Goal: Task Accomplishment & Management: Manage account settings

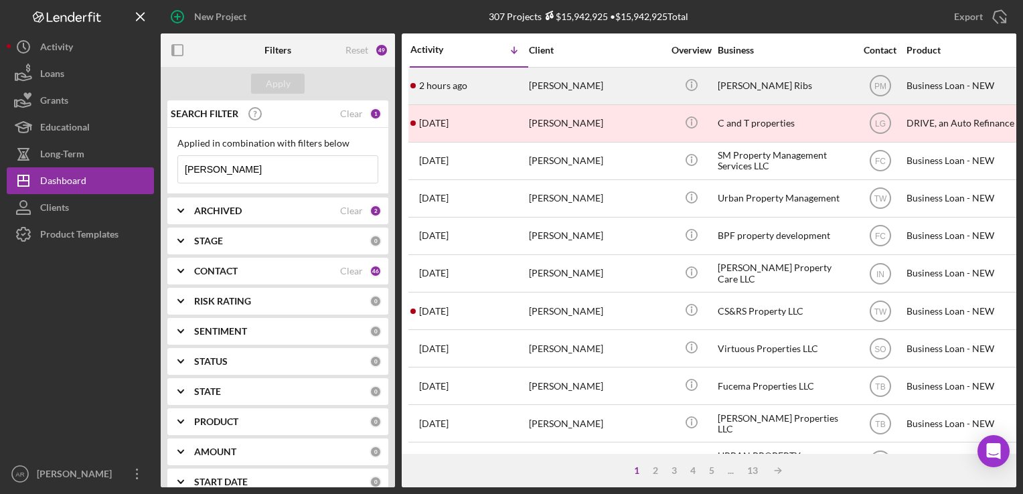
click at [547, 84] on div "[PERSON_NAME]" at bounding box center [596, 85] width 134 height 35
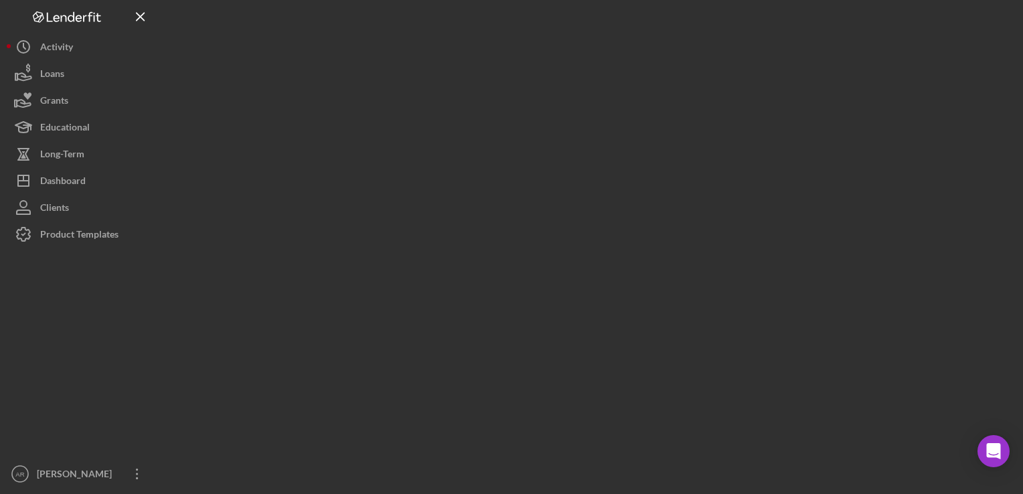
click at [547, 84] on div at bounding box center [588, 243] width 855 height 487
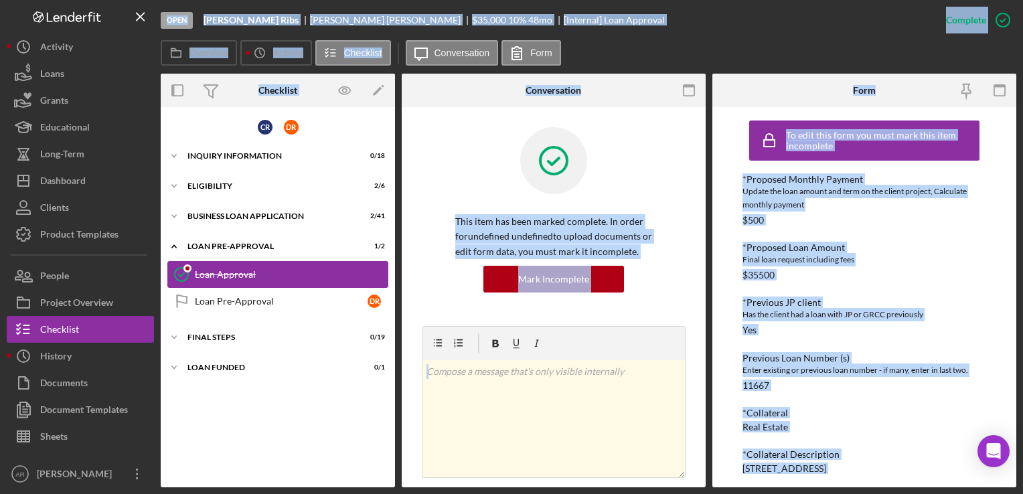
click at [226, 272] on div "Loan Approval" at bounding box center [291, 274] width 193 height 11
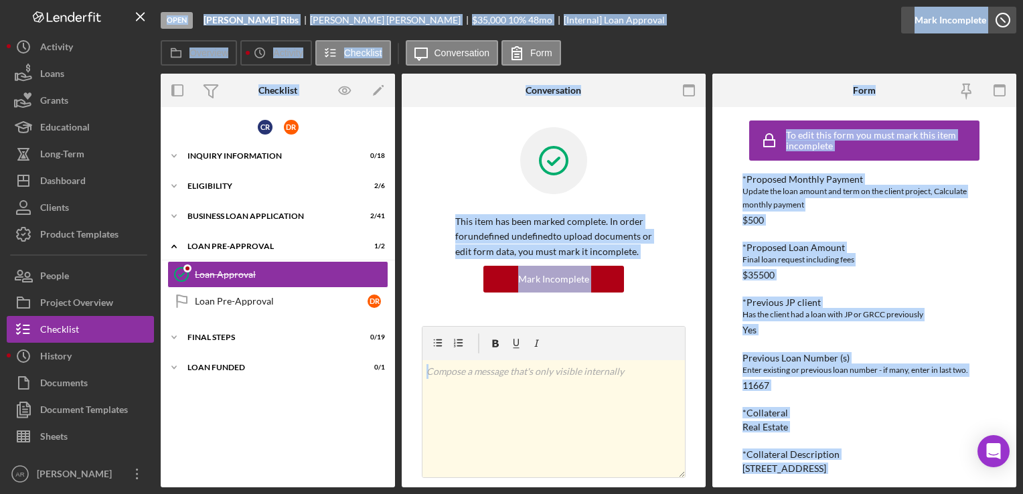
click at [999, 23] on icon "button" at bounding box center [1002, 19] width 33 height 33
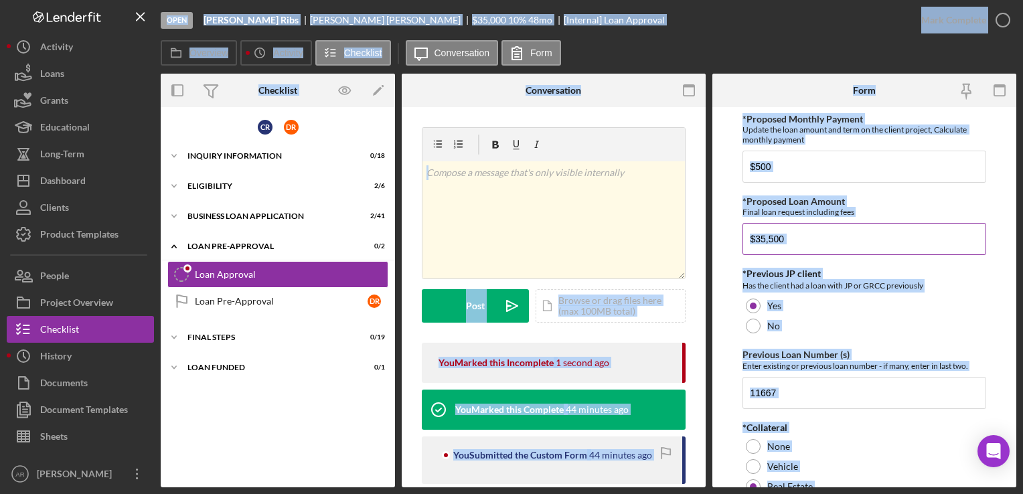
click at [833, 207] on div "Final loan request including fees" at bounding box center [863, 212] width 243 height 10
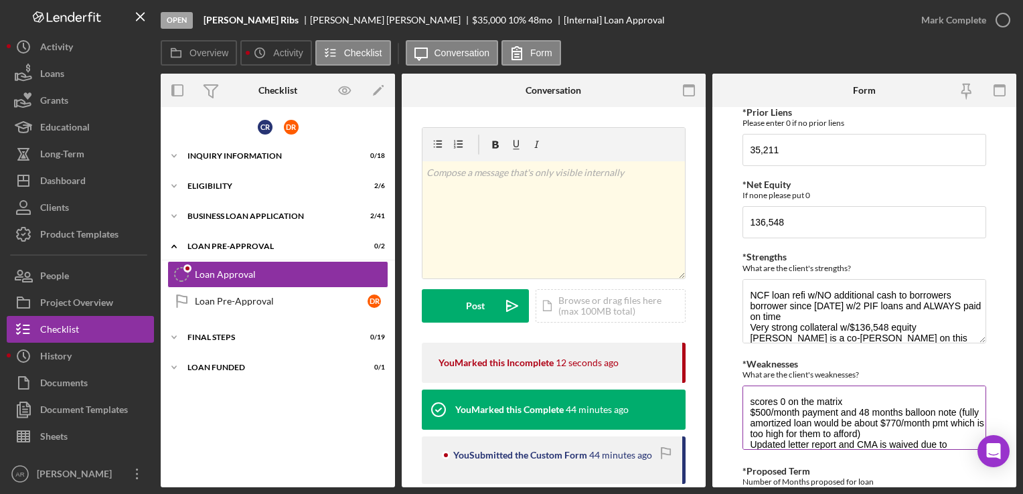
scroll to position [21, 0]
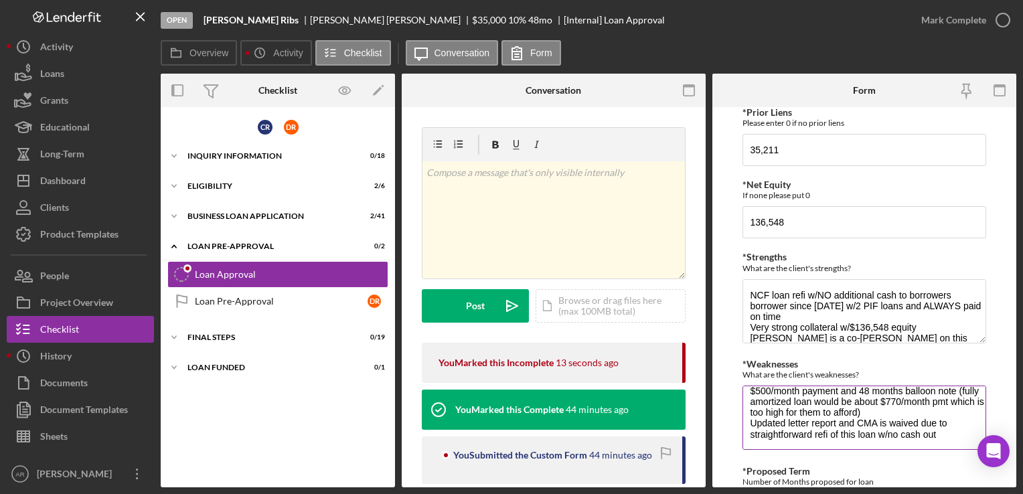
click at [937, 432] on textarea "scores 0 on the matrix $500/month payment and 48 months balloon note (fully amo…" at bounding box center [863, 417] width 243 height 64
paste textarea "[PERSON_NAME] MCC"
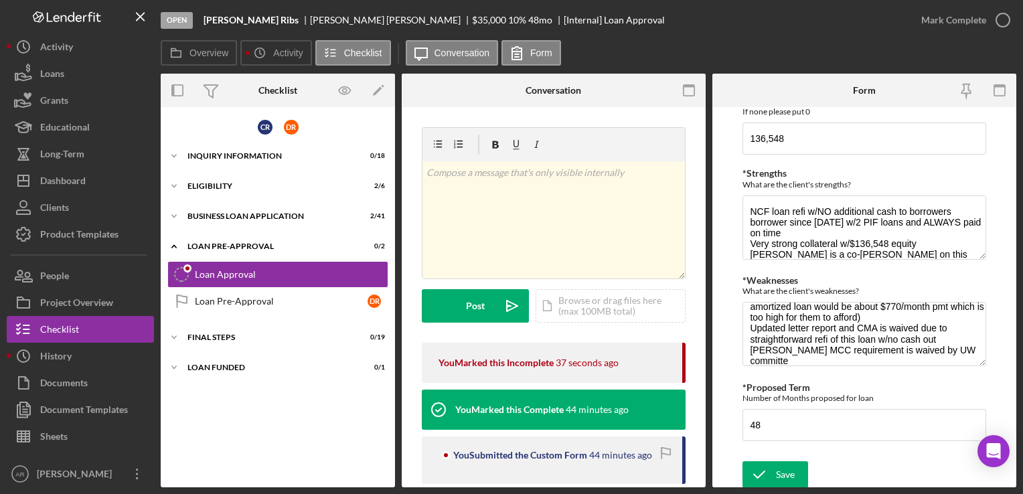
drag, startPoint x: 774, startPoint y: 357, endPoint x: 816, endPoint y: 373, distance: 45.7
type textarea "scores 0 on the matrix $500/month payment and 48 months balloon note (fully amo…"
click at [784, 472] on div "Save" at bounding box center [785, 474] width 19 height 27
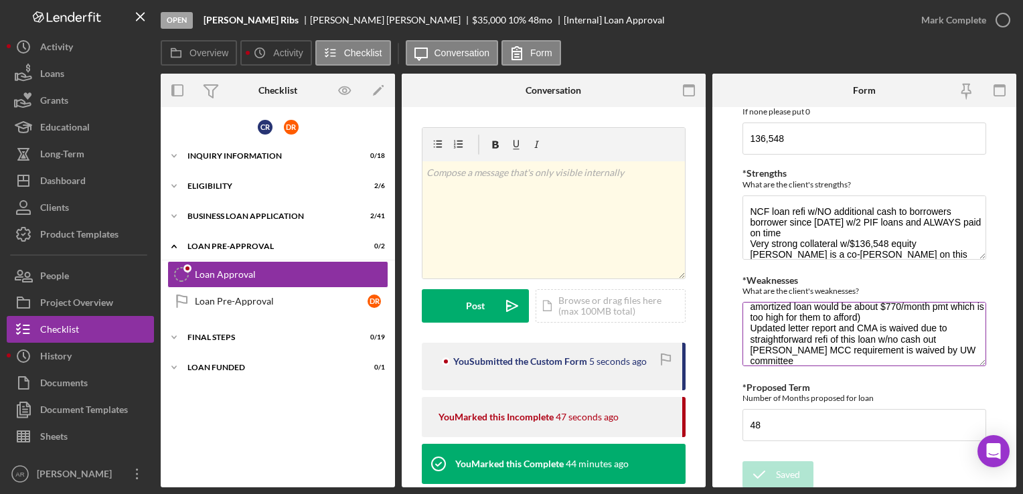
scroll to position [43, 0]
drag, startPoint x: 752, startPoint y: 346, endPoint x: 795, endPoint y: 355, distance: 43.7
click at [795, 355] on textarea "scores 0 on the matrix $500/month payment and 48 months balloon note (fully amo…" at bounding box center [863, 334] width 243 height 64
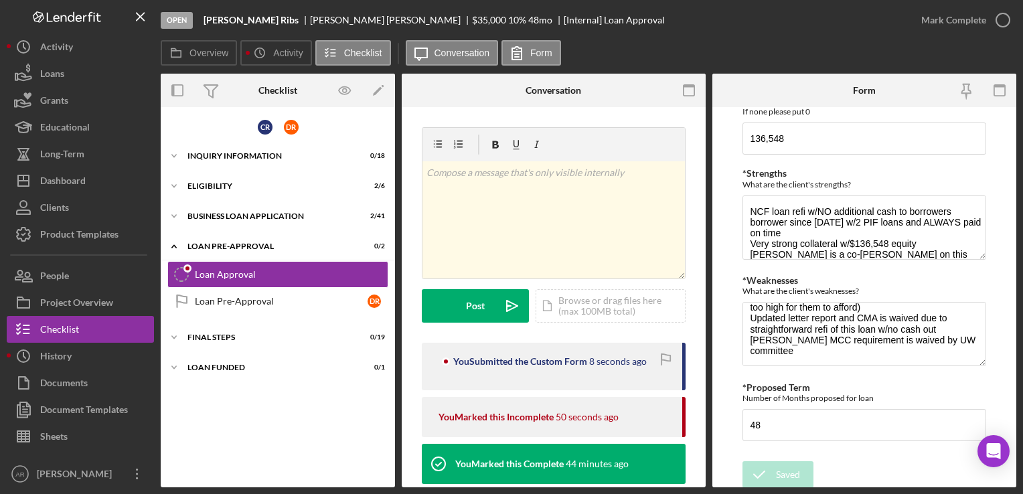
click at [857, 471] on div "Saved Saved" at bounding box center [863, 475] width 243 height 29
click at [998, 21] on icon "button" at bounding box center [1002, 19] width 33 height 33
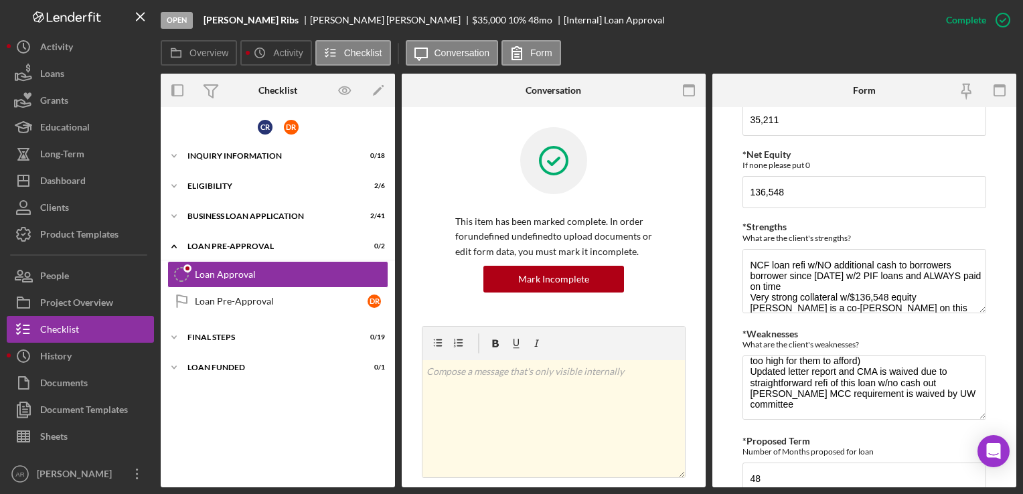
scroll to position [715, 0]
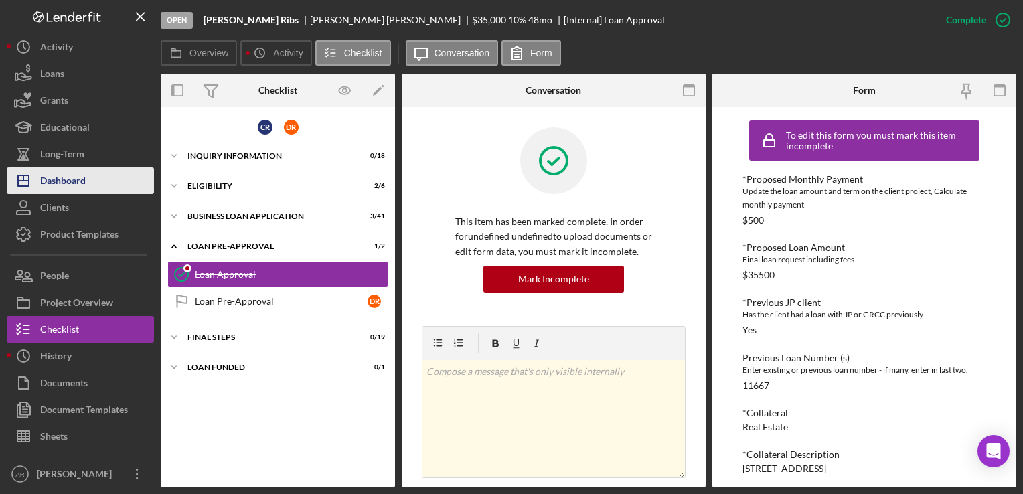
click at [60, 181] on div "Dashboard" at bounding box center [63, 182] width 46 height 30
